Goal: Transaction & Acquisition: Subscribe to service/newsletter

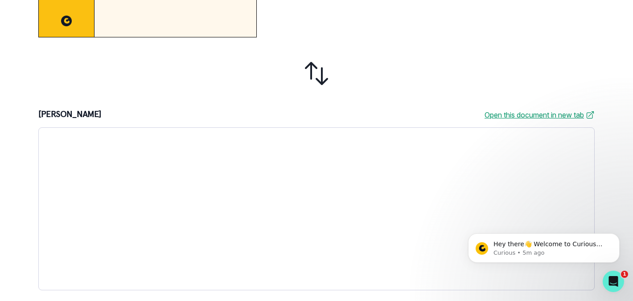
click at [545, 115] on link "Open this document in new tab" at bounding box center [540, 115] width 110 height 11
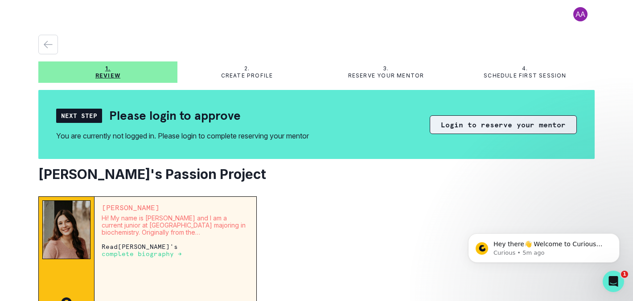
click at [510, 124] on button "Login to reserve your mentor" at bounding box center [503, 124] width 147 height 19
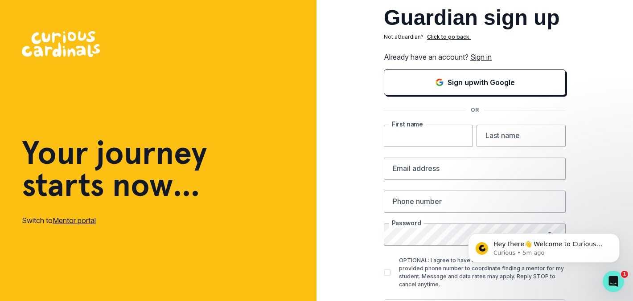
click at [452, 134] on input "text" at bounding box center [428, 136] width 89 height 22
type input "[PERSON_NAME]"
type input "[EMAIL_ADDRESS][DOMAIN_NAME]"
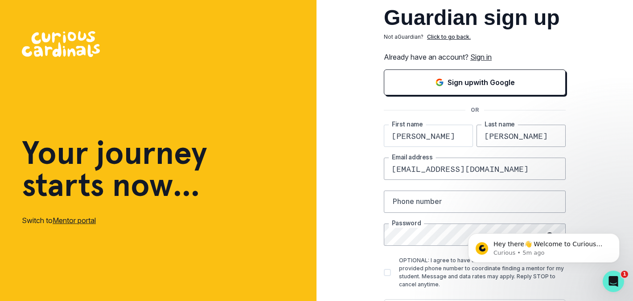
type input "4082422700"
click at [616, 236] on icon "Dismiss notification" at bounding box center [616, 235] width 3 height 3
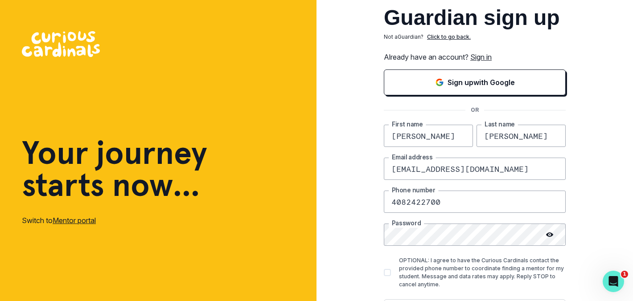
click at [549, 233] on icon at bounding box center [549, 235] width 7 height 4
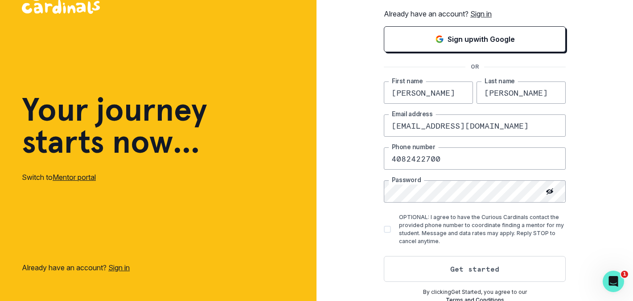
scroll to position [46, 0]
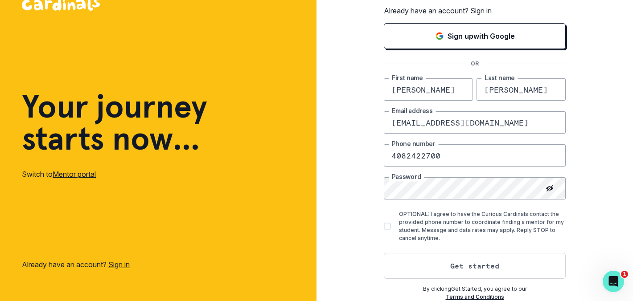
click at [387, 228] on span at bounding box center [387, 226] width 7 height 7
click at [384, 227] on input "OPTIONAL: I agree to have the Curious Cardinals contact the provided phone numb…" at bounding box center [383, 226] width 0 height 0
checkbox input "true"
click at [432, 263] on button "Get started" at bounding box center [475, 266] width 182 height 26
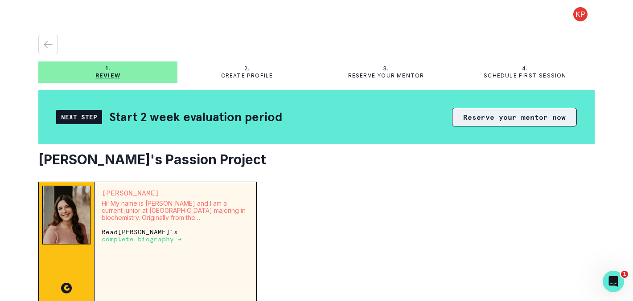
click at [488, 119] on button "Reserve your mentor now" at bounding box center [514, 117] width 125 height 19
click at [515, 115] on button "Reserve your mentor now" at bounding box center [514, 117] width 125 height 19
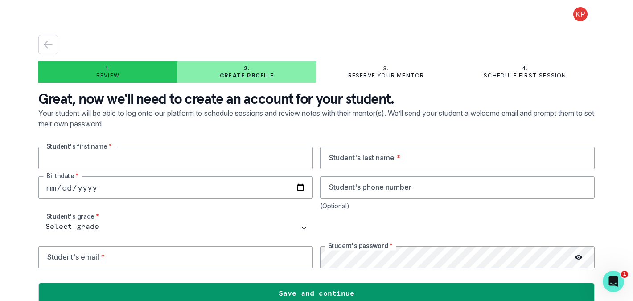
click at [230, 160] on input "text" at bounding box center [175, 158] width 275 height 22
type input "[PERSON_NAME]"
type input "Mathan"
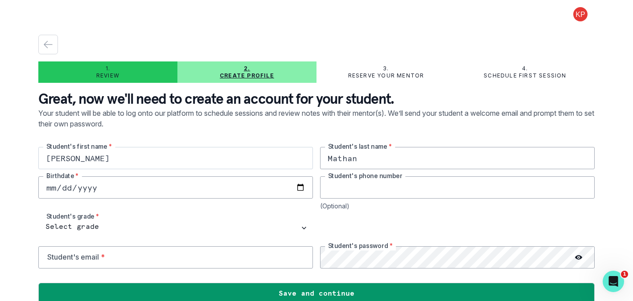
type input "4083717777"
type input "[EMAIL_ADDRESS][DOMAIN_NAME]"
drag, startPoint x: 391, startPoint y: 185, endPoint x: 300, endPoint y: 181, distance: 90.6
click at [300, 181] on div "[PERSON_NAME] Student's first name * [PERSON_NAME]'s last name * Birthdate * [P…" at bounding box center [316, 208] width 556 height 122
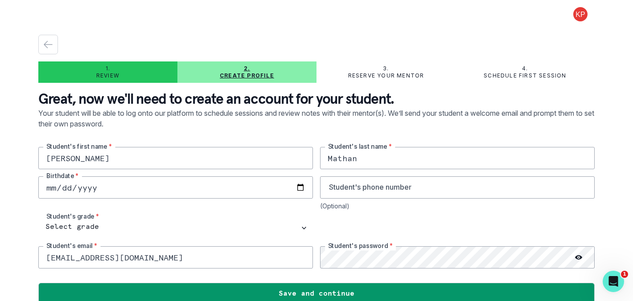
click at [207, 186] on input "date" at bounding box center [175, 188] width 275 height 22
click at [301, 187] on input "date" at bounding box center [175, 188] width 275 height 22
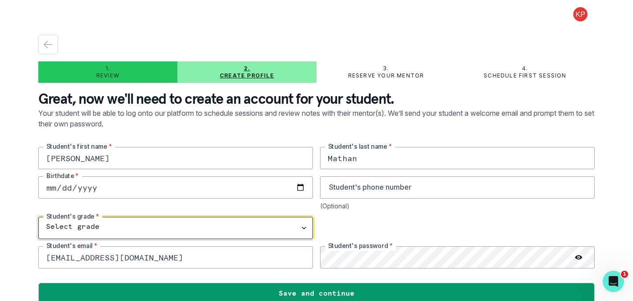
click at [130, 227] on select "Select grade 1st Grade 2nd Grade 3rd Grade 4th Grade 5th Grade 6th Grade 7th Gr…" at bounding box center [175, 228] width 275 height 22
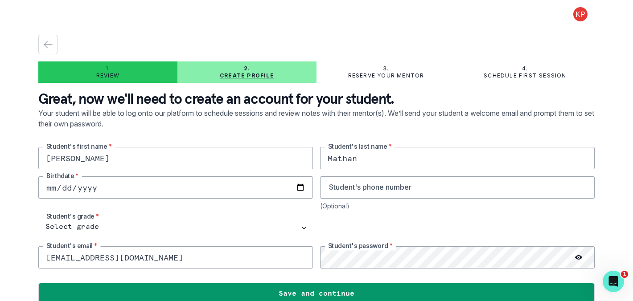
click at [70, 189] on input "date" at bounding box center [175, 188] width 275 height 22
click at [66, 182] on input "[DATE]" at bounding box center [175, 188] width 275 height 22
click at [67, 189] on input "[DATE]" at bounding box center [175, 188] width 275 height 22
type input "[DATE]"
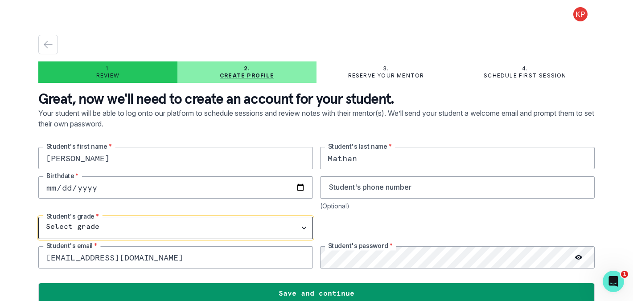
click at [95, 229] on select "Select grade 1st Grade 2nd Grade 3rd Grade 4th Grade 5th Grade 6th Grade 7th Gr…" at bounding box center [175, 228] width 275 height 22
select select "10th Grade"
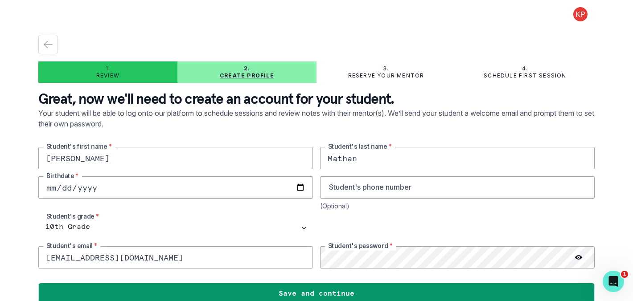
click at [579, 255] on icon at bounding box center [578, 257] width 7 height 7
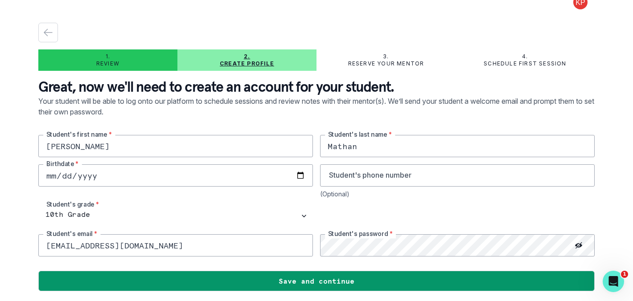
scroll to position [13, 0]
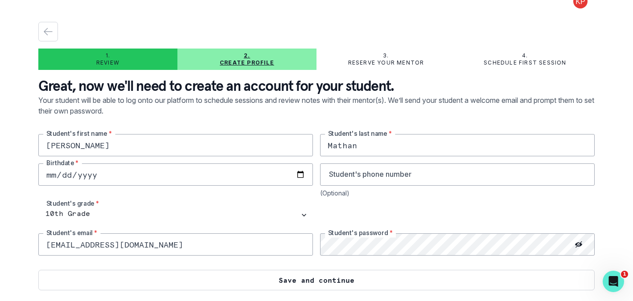
click at [391, 283] on button "Save and continue" at bounding box center [316, 280] width 556 height 21
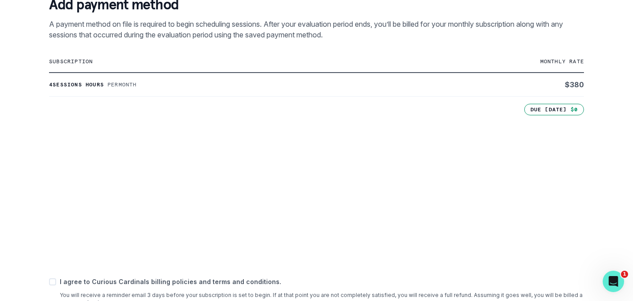
scroll to position [176, 0]
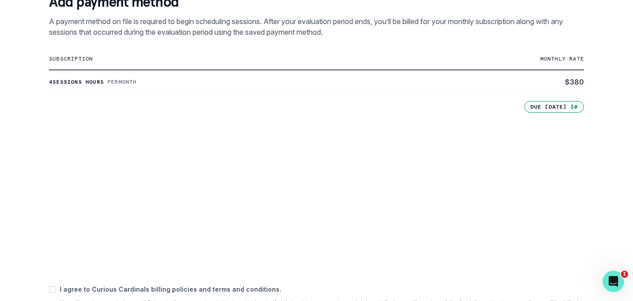
click at [52, 288] on span at bounding box center [52, 289] width 7 height 7
click at [49, 289] on input "checkbox" at bounding box center [49, 289] width 0 height 0
checkbox input "true"
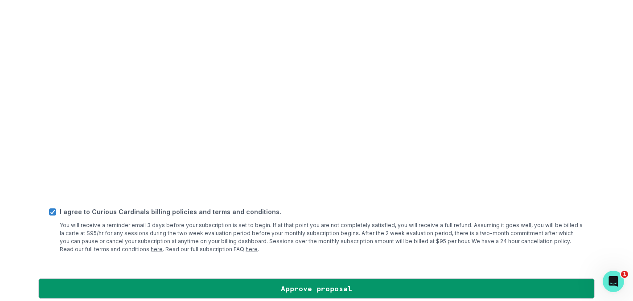
scroll to position [365, 0]
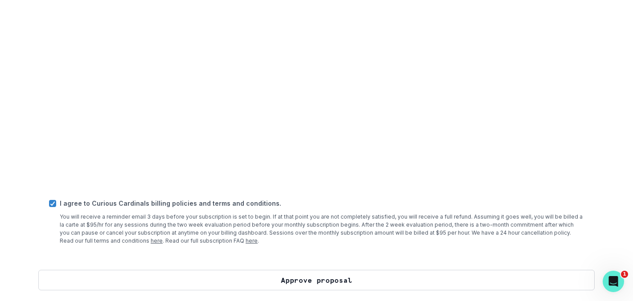
click at [310, 281] on button "Approve proposal" at bounding box center [316, 280] width 556 height 21
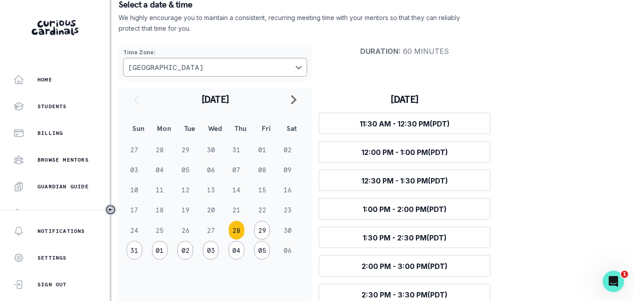
scroll to position [67, 0]
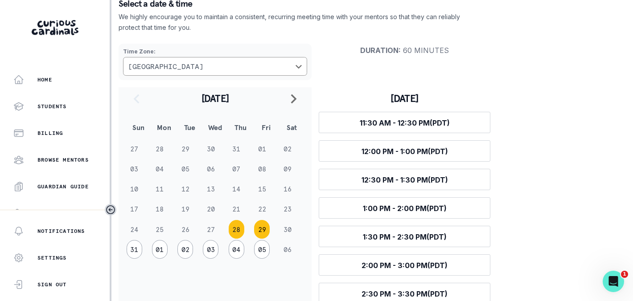
click at [263, 228] on button "29" at bounding box center [262, 229] width 16 height 19
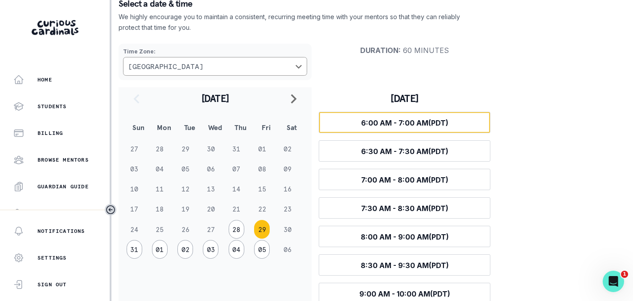
scroll to position [81, 0]
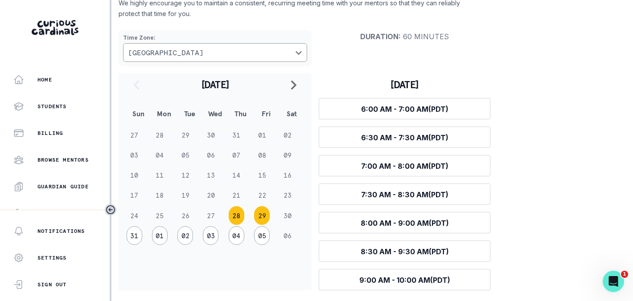
click at [236, 213] on button "28" at bounding box center [237, 215] width 16 height 19
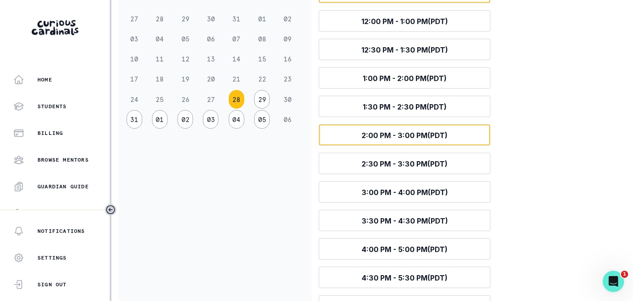
scroll to position [197, 0]
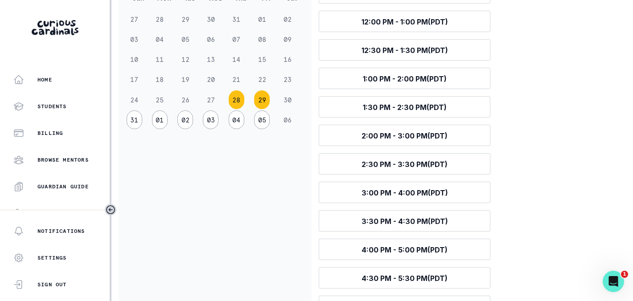
click at [263, 103] on button "29" at bounding box center [262, 100] width 16 height 19
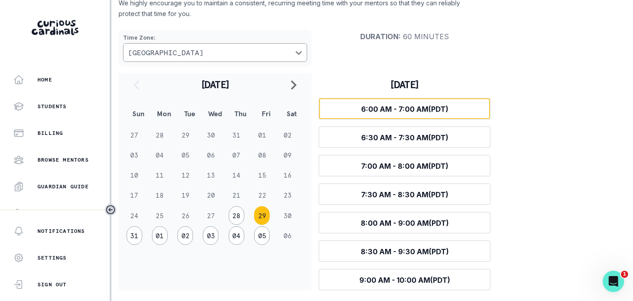
scroll to position [0, 0]
